Goal: Information Seeking & Learning: Learn about a topic

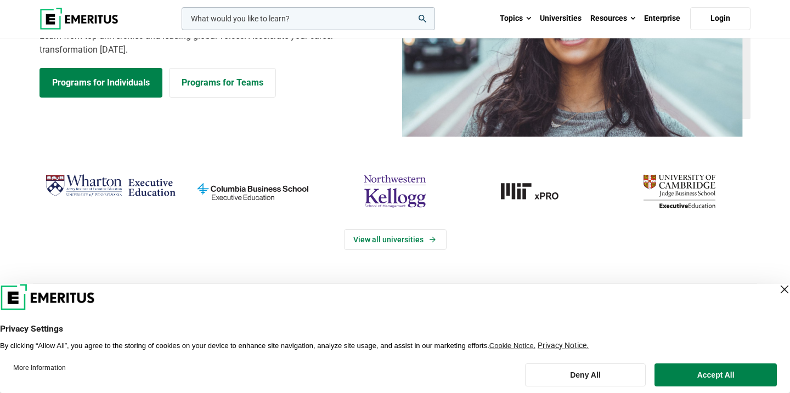
scroll to position [134, 0]
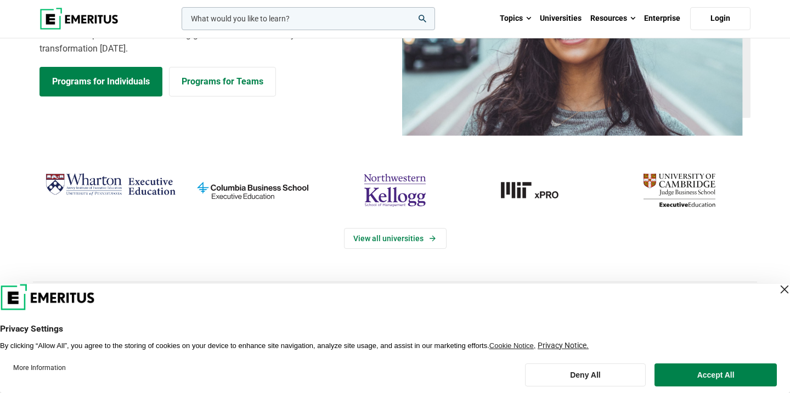
click at [777, 286] on div "Close Layer" at bounding box center [784, 289] width 15 height 15
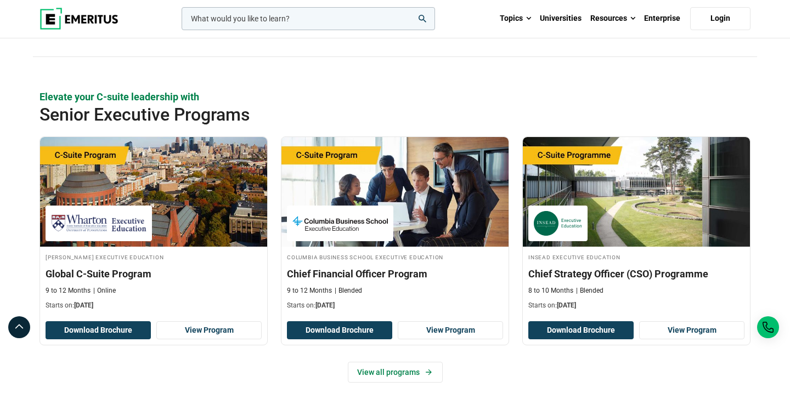
scroll to position [360, 0]
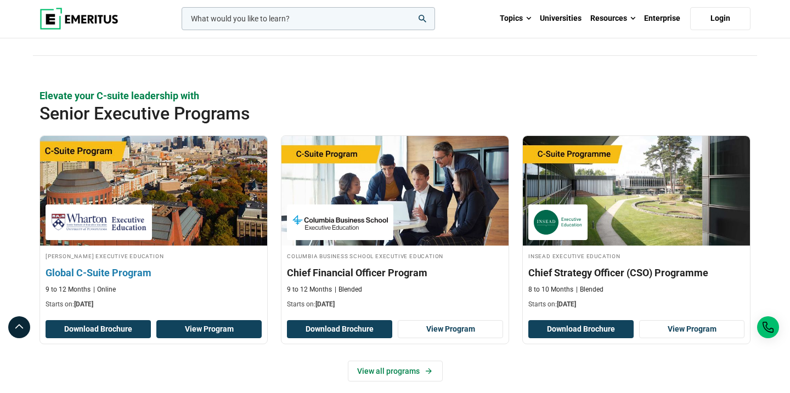
click at [190, 324] on link "View Program" at bounding box center [208, 329] width 105 height 19
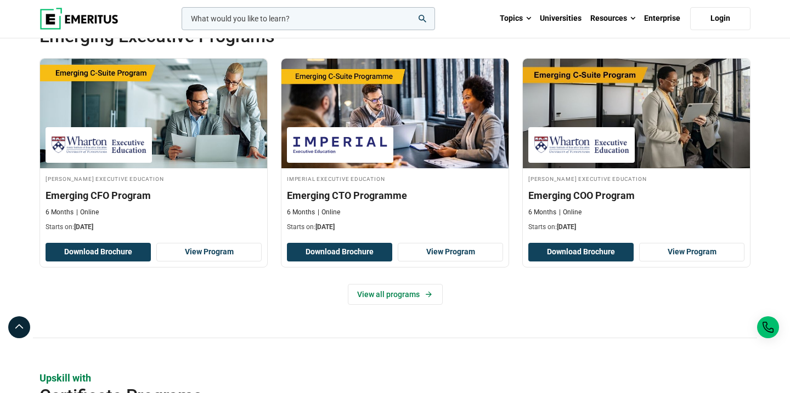
scroll to position [800, 0]
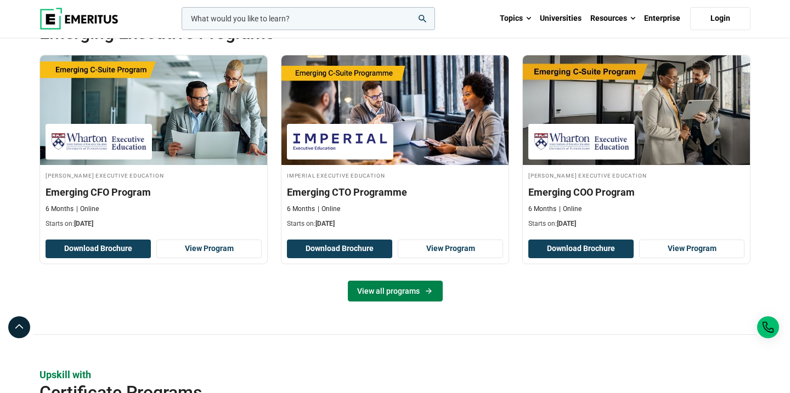
click at [436, 298] on link "View all programs" at bounding box center [395, 291] width 95 height 21
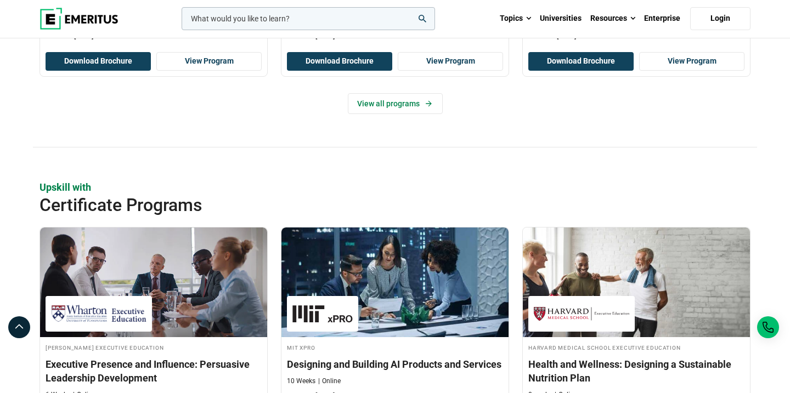
scroll to position [1140, 0]
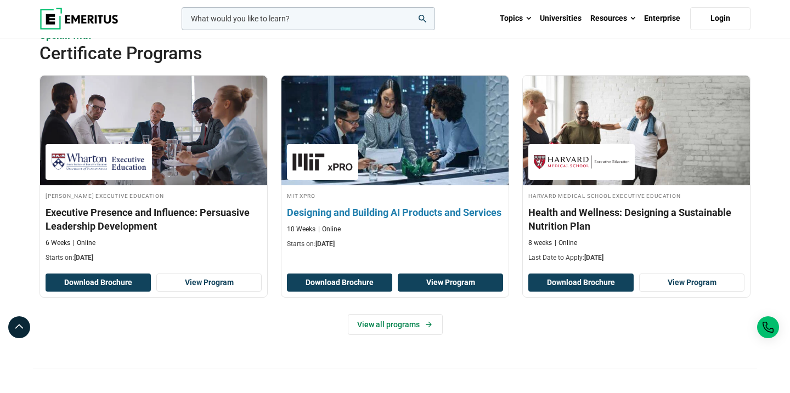
click at [449, 285] on link "View Program" at bounding box center [450, 283] width 105 height 19
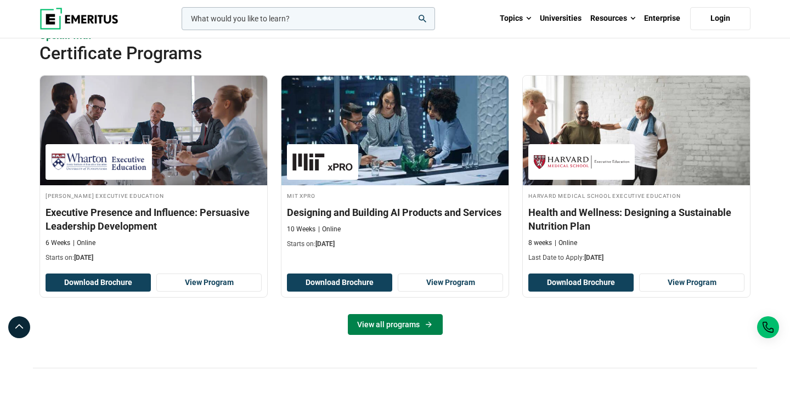
click at [430, 330] on link "View all programs" at bounding box center [395, 324] width 95 height 21
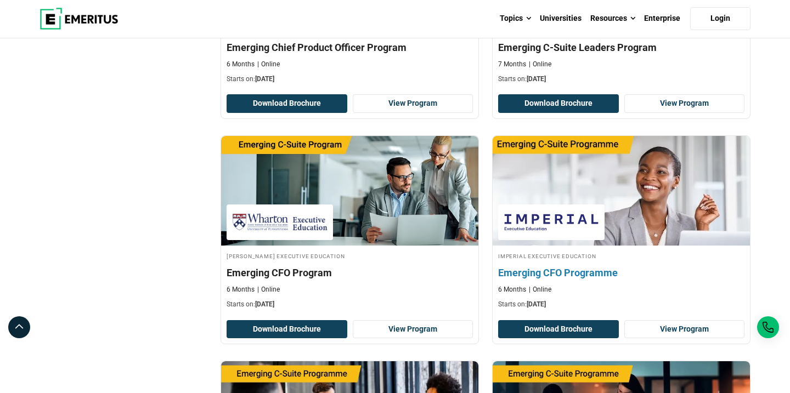
scroll to position [518, 0]
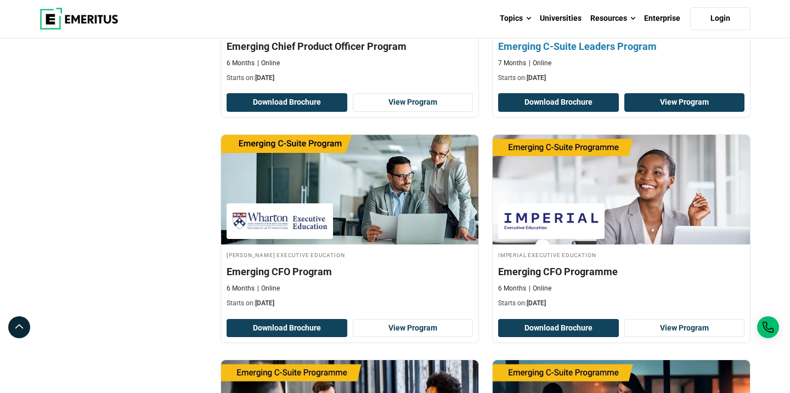
click at [664, 101] on link "View Program" at bounding box center [684, 102] width 121 height 19
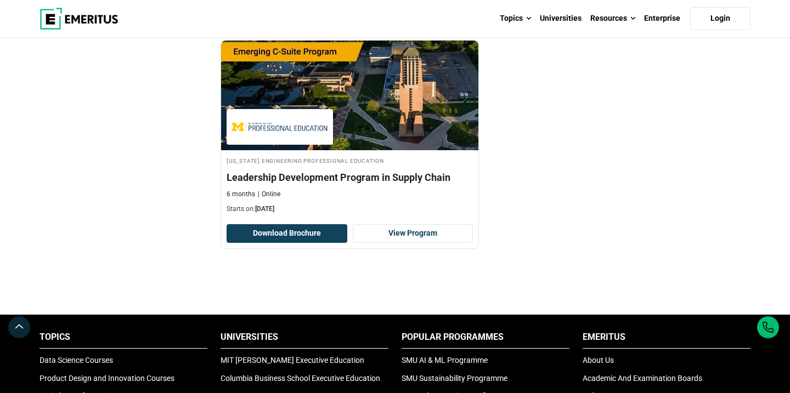
scroll to position [1306, 0]
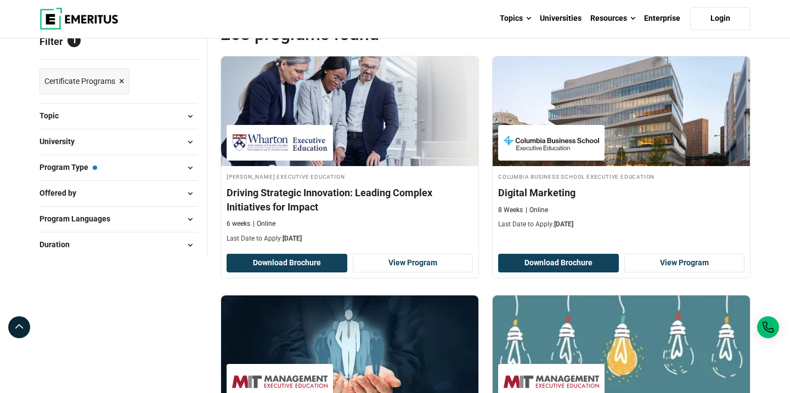
scroll to position [159, 0]
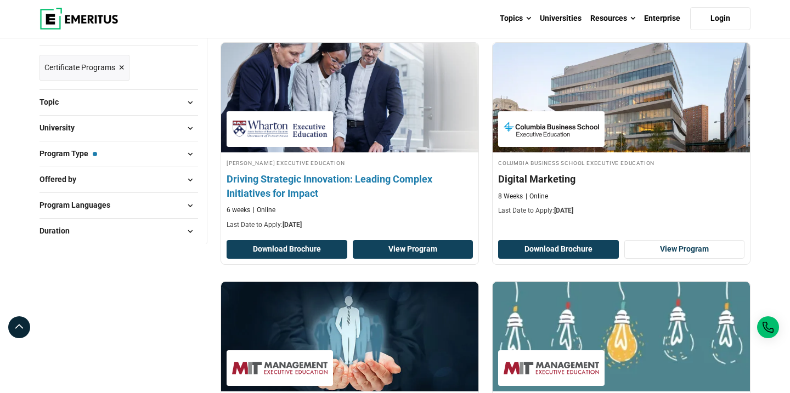
click at [444, 249] on link "View Program" at bounding box center [413, 249] width 121 height 19
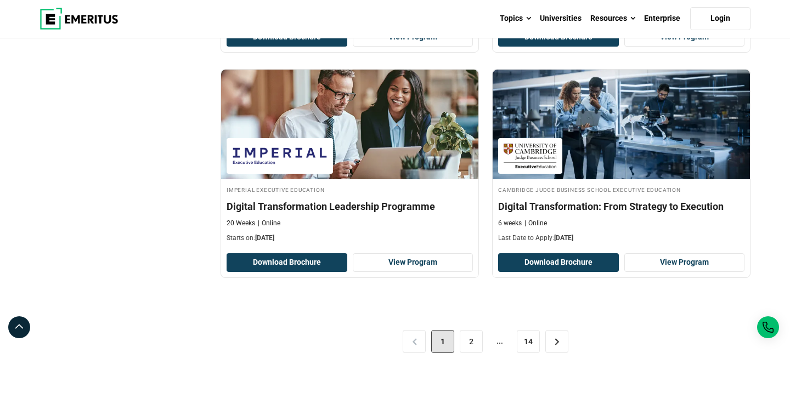
scroll to position [2301, 0]
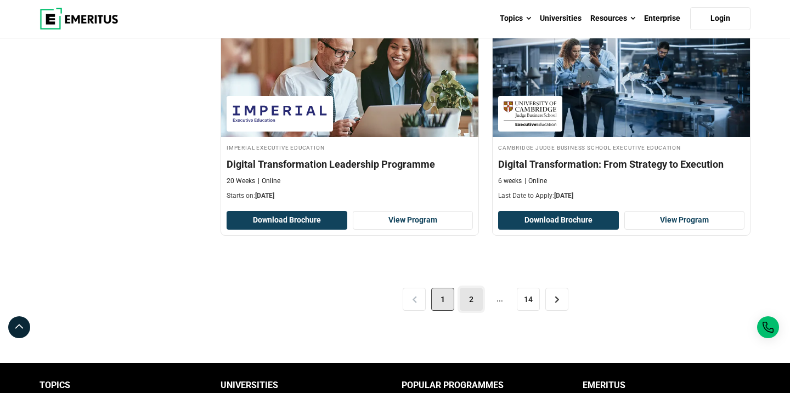
click at [470, 301] on link "2" at bounding box center [471, 299] width 23 height 23
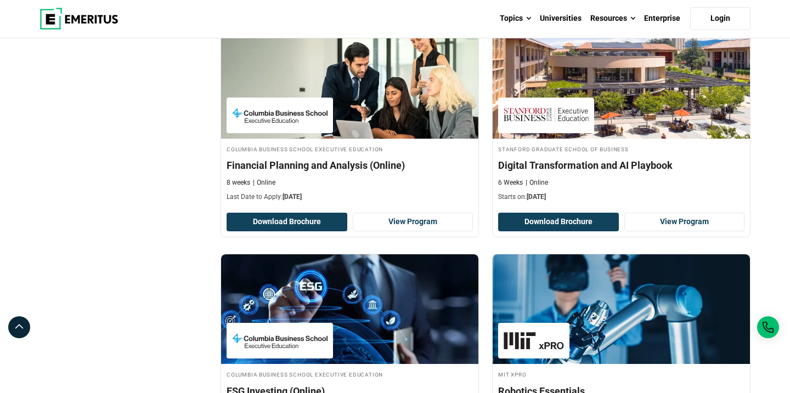
scroll to position [1583, 0]
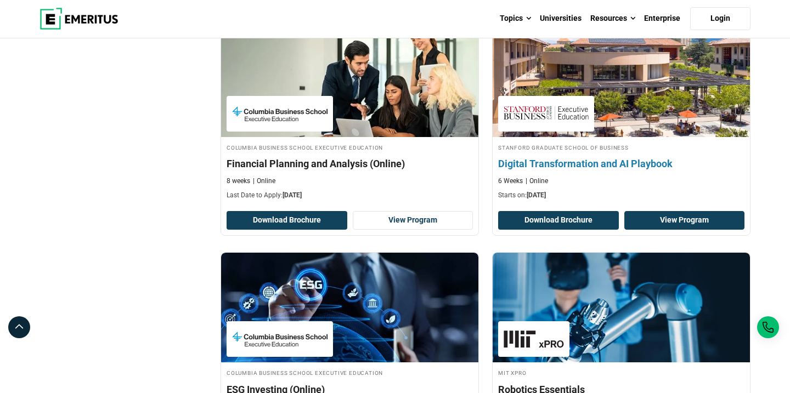
click at [714, 225] on link "View Program" at bounding box center [684, 220] width 121 height 19
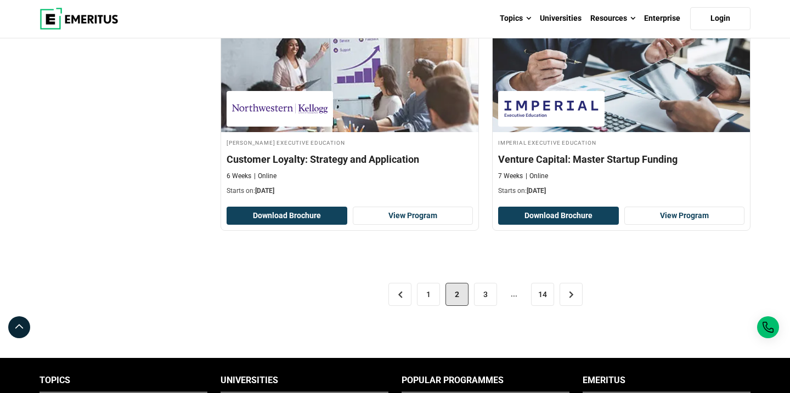
scroll to position [2282, 0]
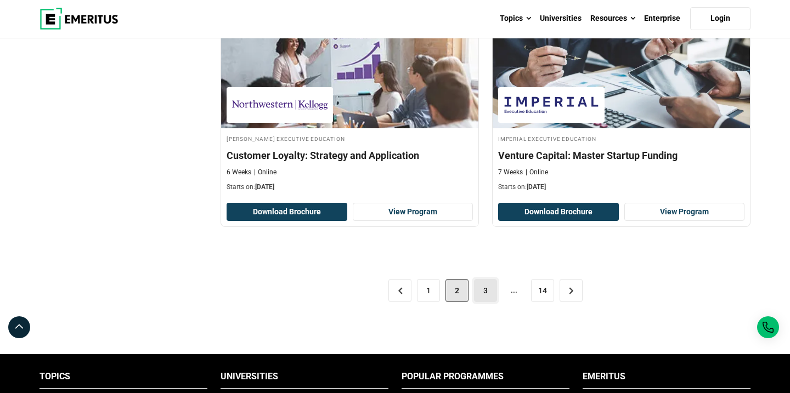
click at [479, 289] on link "3" at bounding box center [485, 290] width 23 height 23
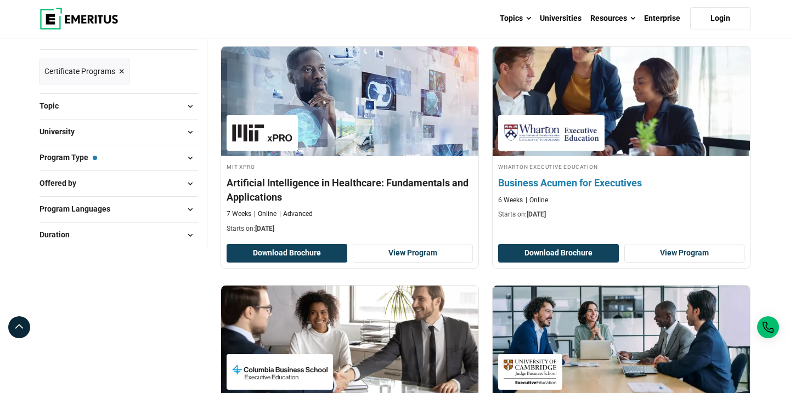
scroll to position [163, 0]
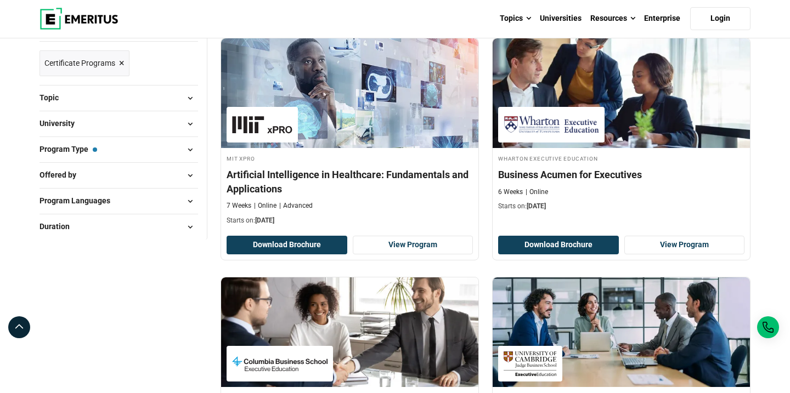
click at [173, 98] on button "Topic" at bounding box center [118, 98] width 159 height 16
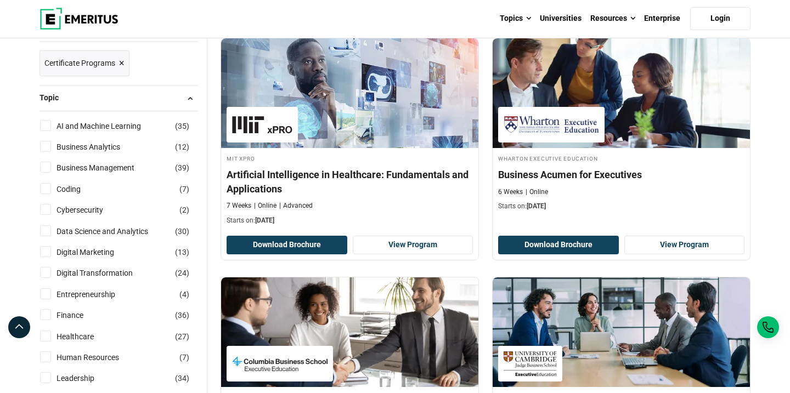
click at [50, 127] on input "AI and Machine Learning ( 35 )" at bounding box center [45, 125] width 11 height 11
checkbox input "true"
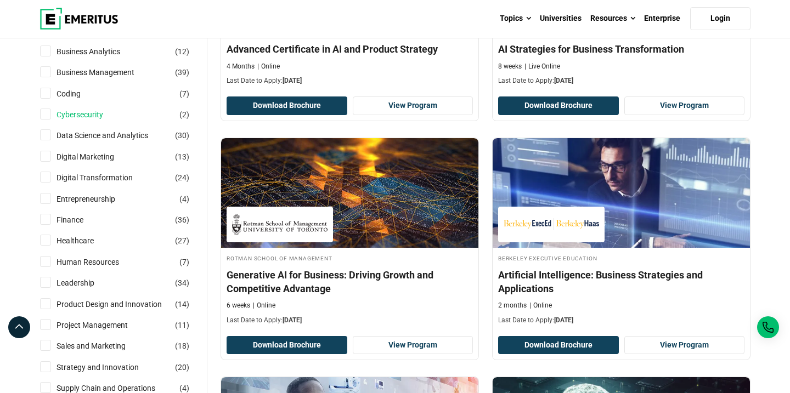
scroll to position [311, 0]
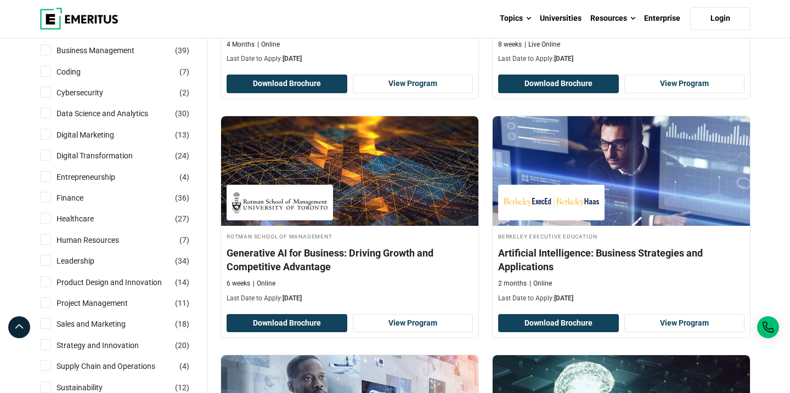
click at [45, 156] on input "Digital Transformation ( 24 )" at bounding box center [45, 155] width 11 height 11
checkbox input "true"
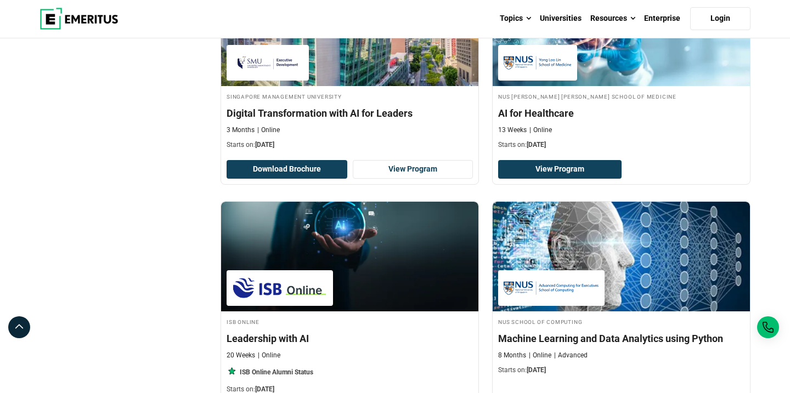
scroll to position [1858, 0]
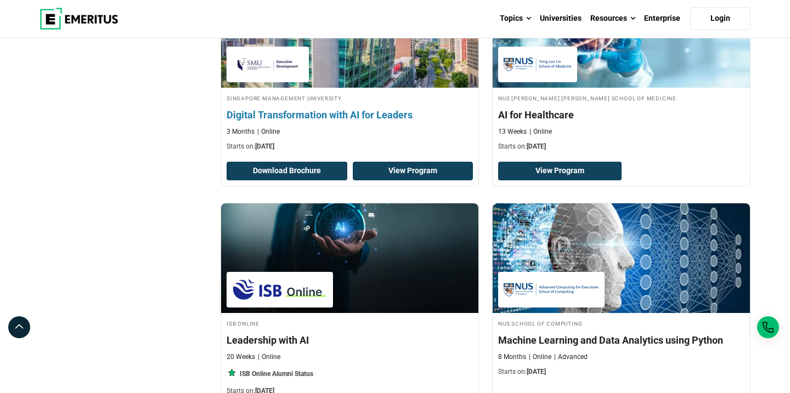
click at [427, 177] on link "View Program" at bounding box center [413, 171] width 121 height 19
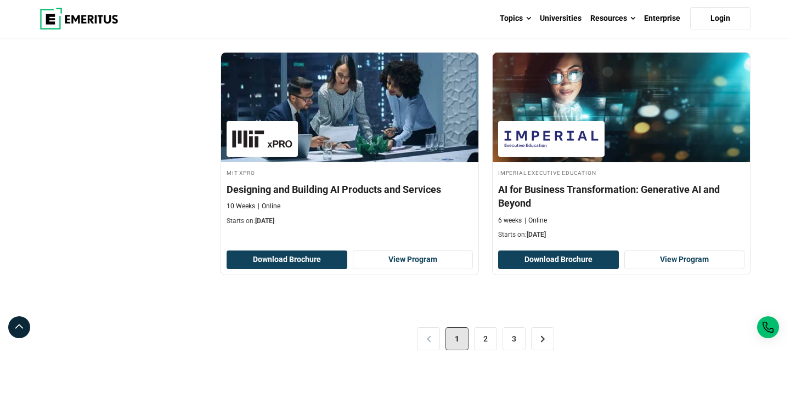
scroll to position [2256, 0]
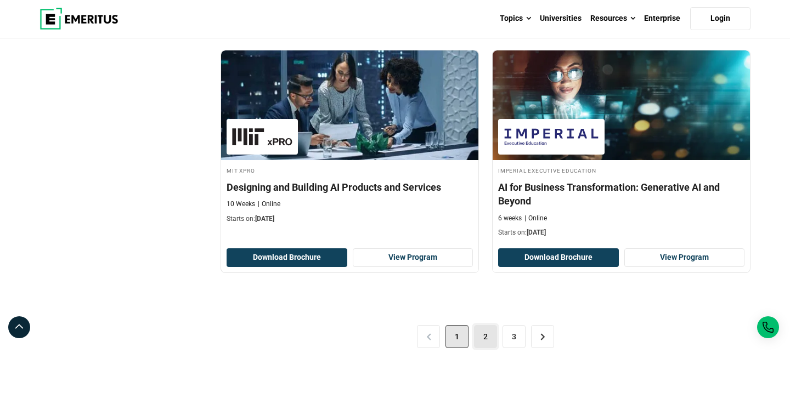
click at [479, 343] on link "2" at bounding box center [485, 336] width 23 height 23
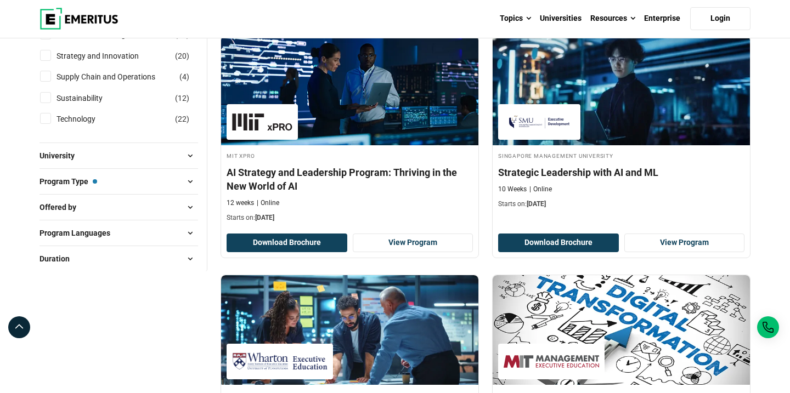
scroll to position [635, 0]
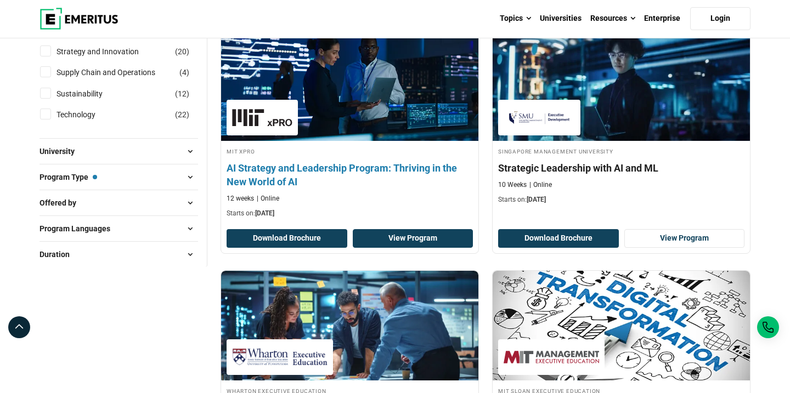
click at [426, 240] on link "View Program" at bounding box center [413, 238] width 121 height 19
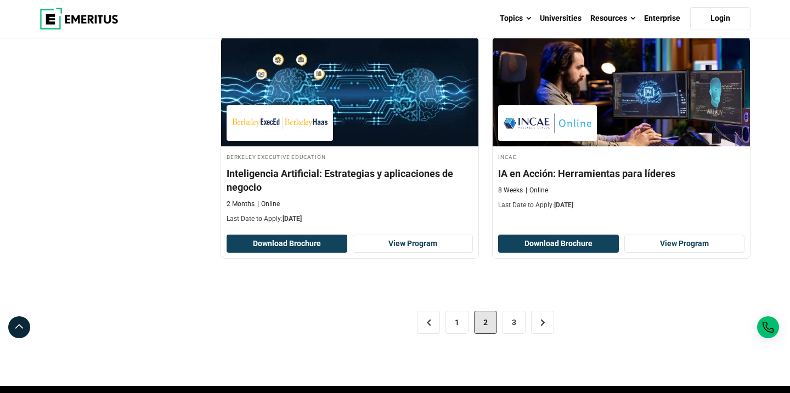
scroll to position [2234, 0]
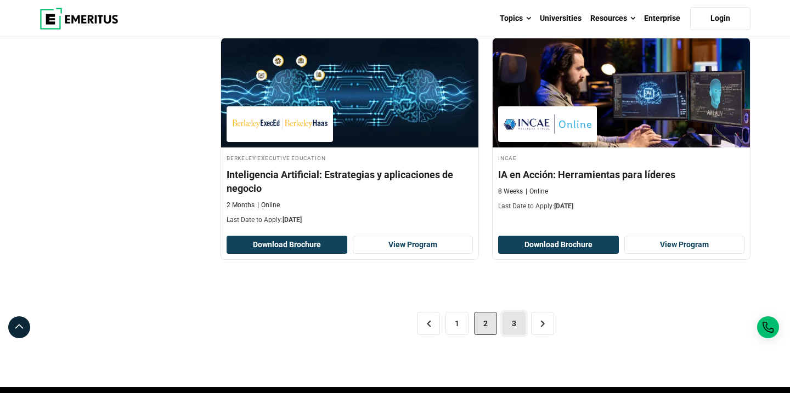
click at [510, 330] on link "3" at bounding box center [513, 323] width 23 height 23
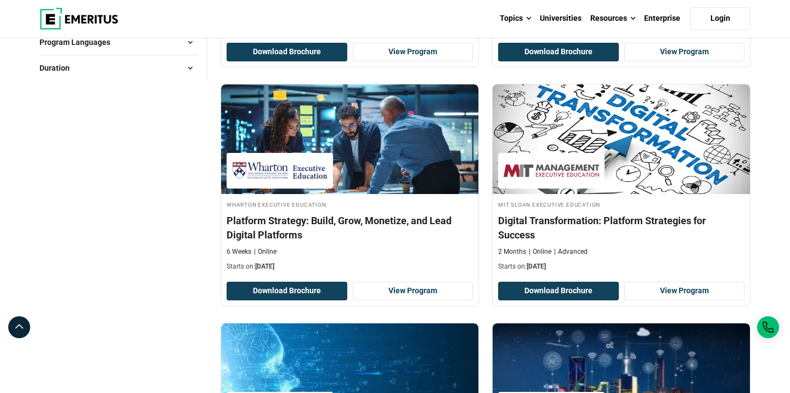
scroll to position [821, 0]
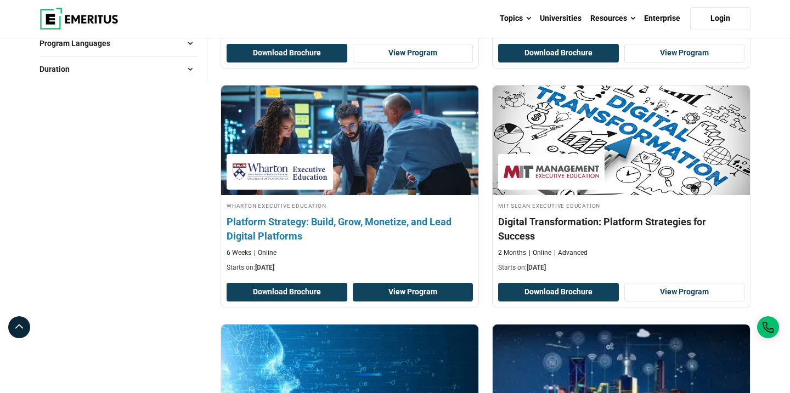
click at [363, 298] on link "View Program" at bounding box center [413, 292] width 121 height 19
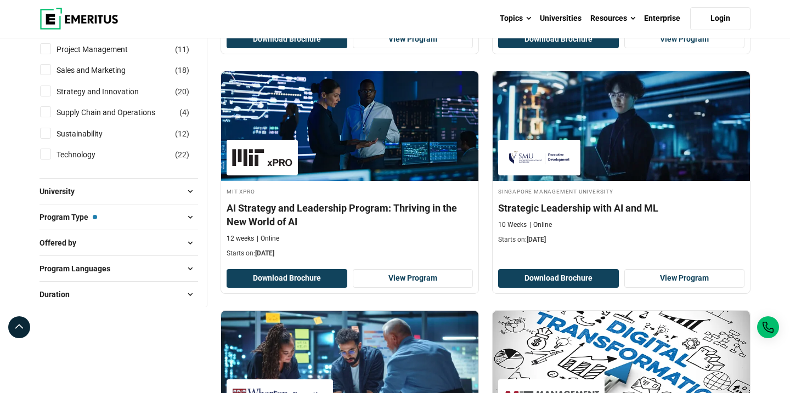
scroll to position [591, 0]
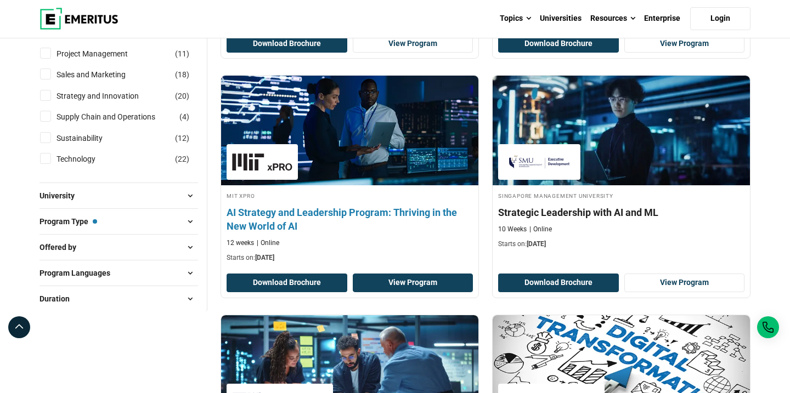
click at [415, 285] on link "View Program" at bounding box center [413, 283] width 121 height 19
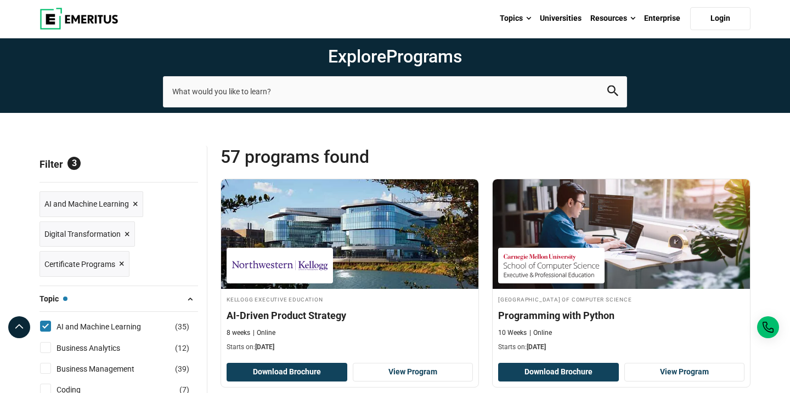
scroll to position [0, 0]
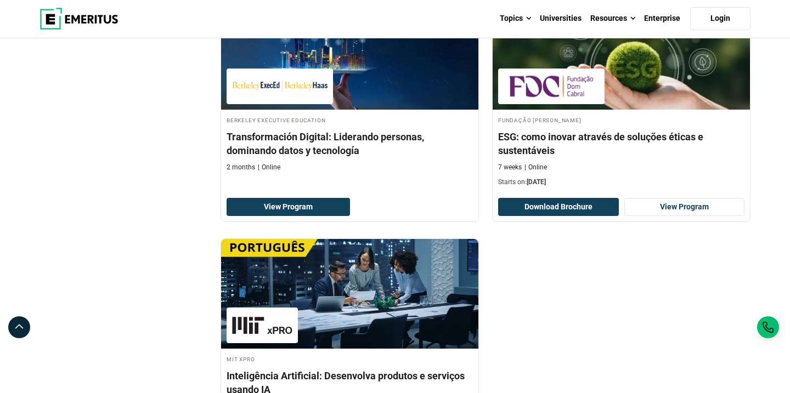
scroll to position [1811, 0]
